Goal: Obtain resource: Download file/media

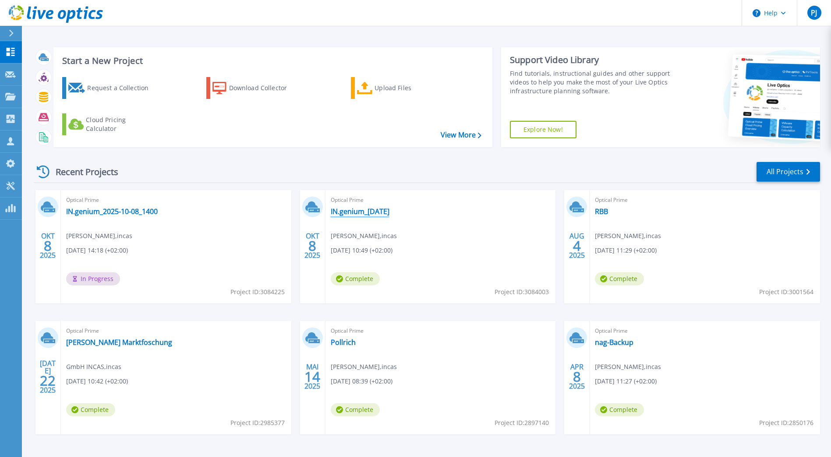
click at [369, 208] on link "IN.genium_[DATE]" at bounding box center [360, 211] width 59 height 9
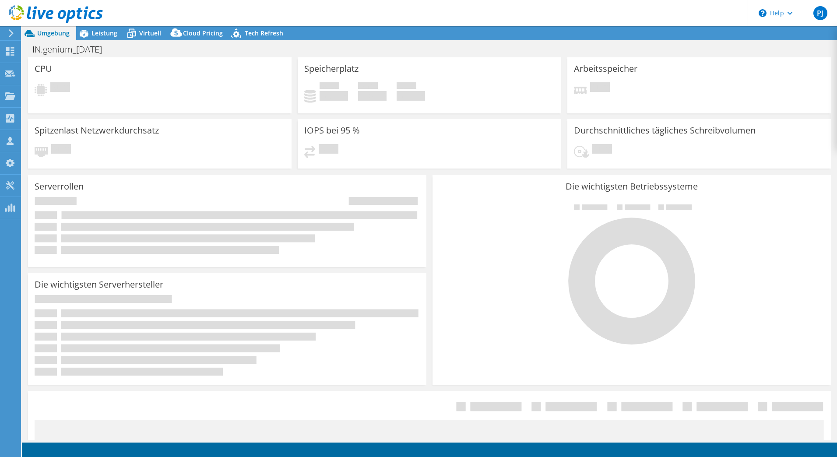
select select "USD"
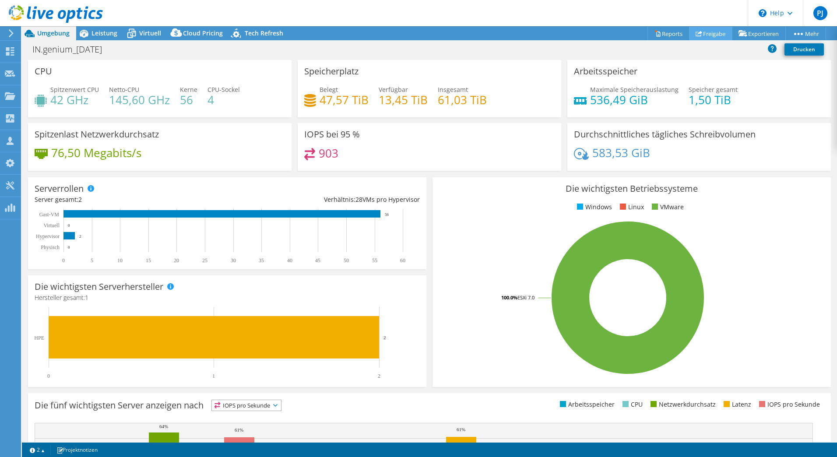
click at [706, 35] on link "Freigabe" at bounding box center [710, 34] width 43 height 14
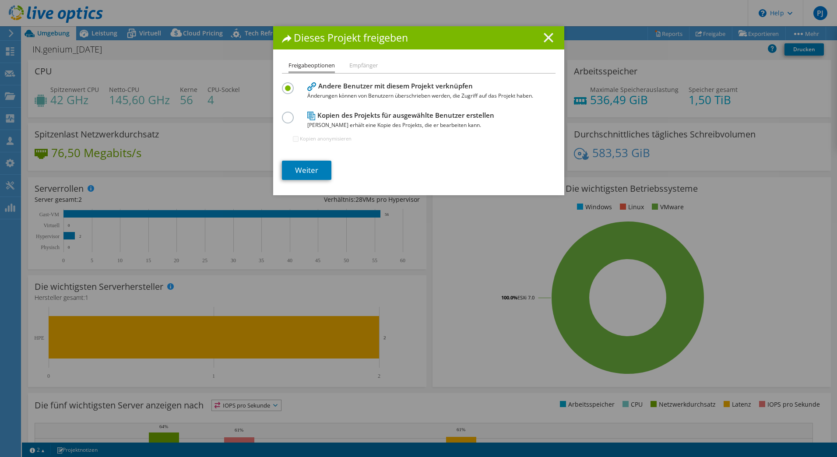
click at [544, 37] on icon at bounding box center [549, 38] width 10 height 10
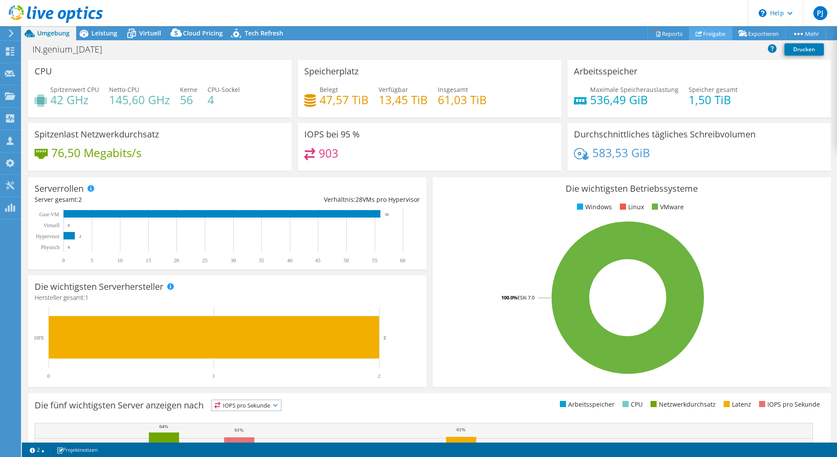
click at [720, 35] on link "Freigabe" at bounding box center [710, 34] width 43 height 14
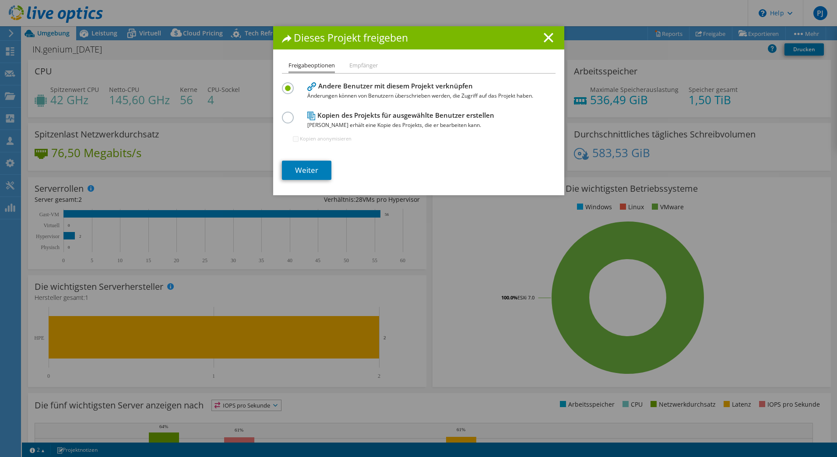
click at [537, 39] on h1 "Dieses Projekt freigeben" at bounding box center [419, 38] width 274 height 10
click at [544, 39] on icon at bounding box center [549, 38] width 10 height 10
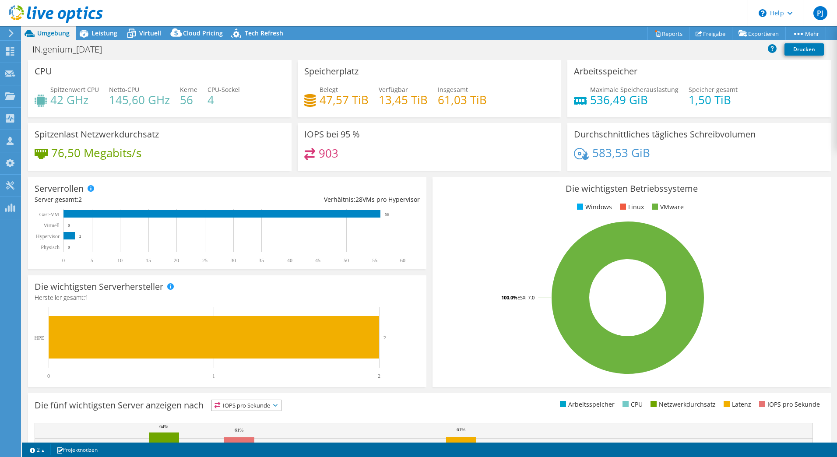
click at [658, 32] on div "Dieses Projekt wurde archiviert. Es können keine Änderungen vorgenommen werden …" at bounding box center [430, 241] width 816 height 431
click at [658, 32] on link "Reports" at bounding box center [669, 34] width 42 height 14
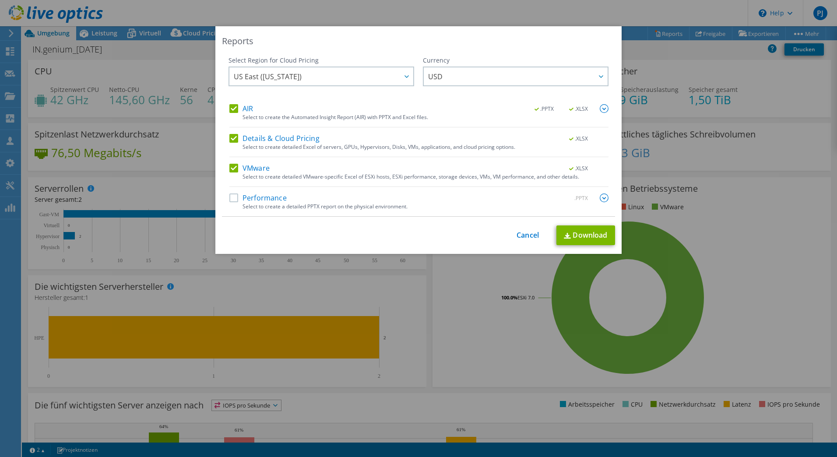
click at [399, 144] on div "Select to create detailed Excel of servers, GPUs, Hypervisors, Disks, VMs, appl…" at bounding box center [426, 147] width 366 height 6
click at [256, 139] on label "Details & Cloud Pricing" at bounding box center [275, 138] width 90 height 9
click at [0, 0] on input "Details & Cloud Pricing" at bounding box center [0, 0] width 0 height 0
click at [256, 139] on label "Details & Cloud Pricing" at bounding box center [275, 138] width 90 height 9
click at [0, 0] on input "Details & Cloud Pricing" at bounding box center [0, 0] width 0 height 0
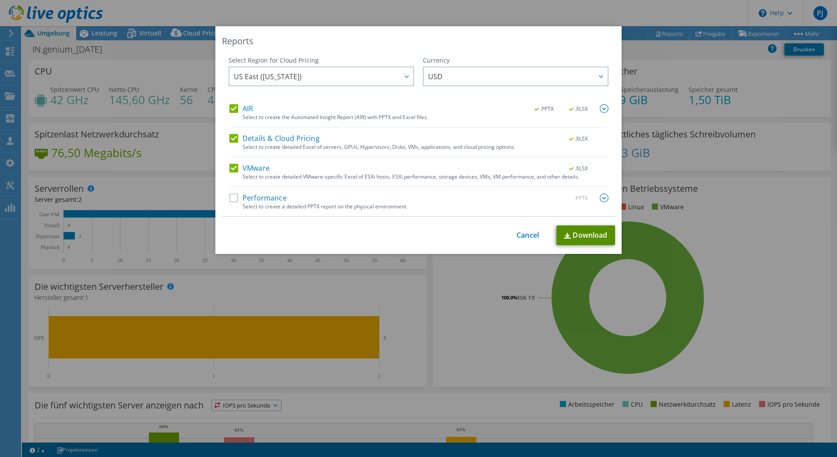
click at [598, 231] on link "Download" at bounding box center [586, 236] width 59 height 20
click at [527, 236] on link "Cancel" at bounding box center [528, 235] width 22 height 8
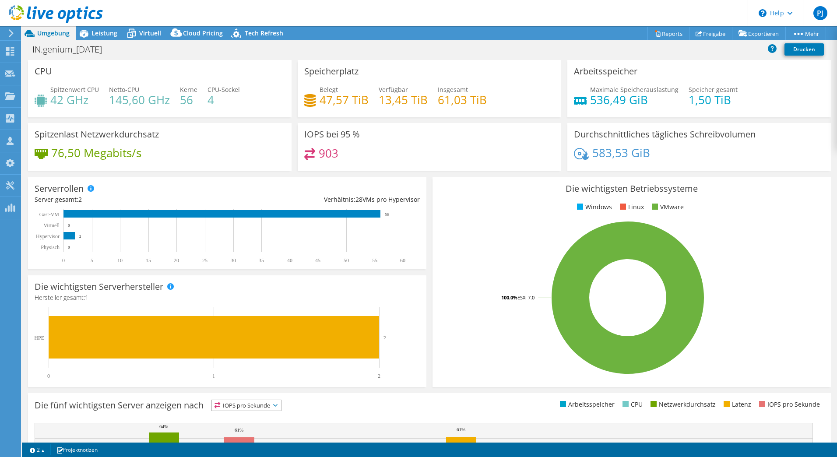
click at [391, 117] on div "Speicherplatz Belegt 47,57 TiB Verfügbar 13,45 TiB Insgesamt 61,03 TiB" at bounding box center [430, 88] width 264 height 57
